Goal: Task Accomplishment & Management: Use online tool/utility

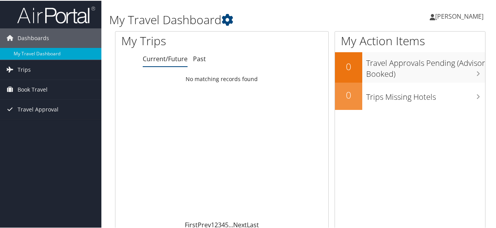
click at [25, 88] on span "Book Travel" at bounding box center [33, 88] width 30 height 19
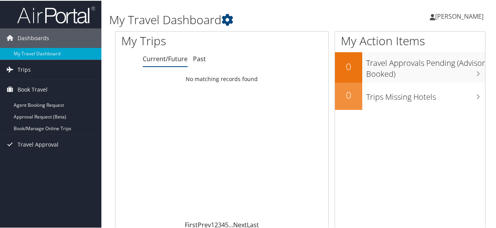
click at [35, 123] on link "Book/Manage Online Trips" at bounding box center [50, 128] width 101 height 12
click at [394, 100] on h3 "Trips Missing Hotels" at bounding box center [425, 94] width 119 height 15
